Goal: Task Accomplishment & Management: Manage account settings

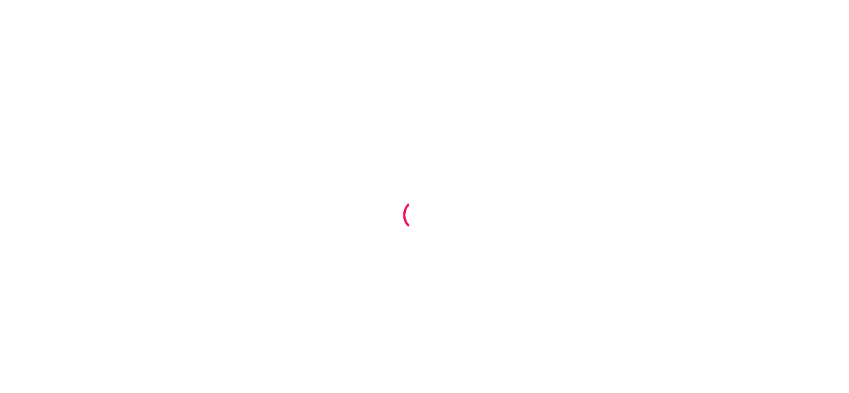
drag, startPoint x: 366, startPoint y: 1, endPoint x: 768, endPoint y: 163, distance: 433.5
click at [803, 160] on div at bounding box center [424, 196] width 849 height 393
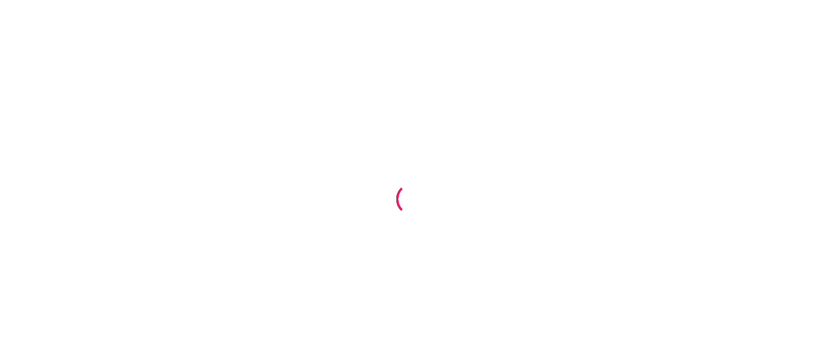
click at [351, 122] on div at bounding box center [417, 181] width 835 height 362
drag, startPoint x: 752, startPoint y: 2, endPoint x: 541, endPoint y: 245, distance: 321.7
click at [541, 245] on div at bounding box center [417, 181] width 835 height 362
